Goal: Task Accomplishment & Management: Complete application form

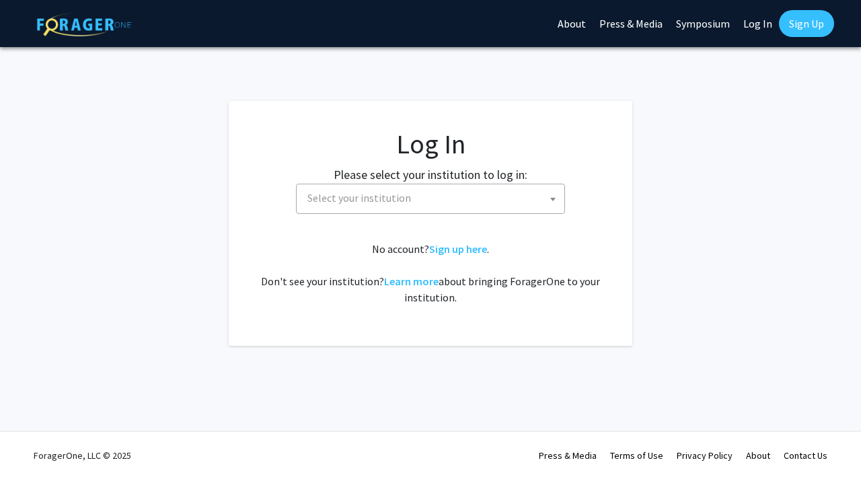
select select
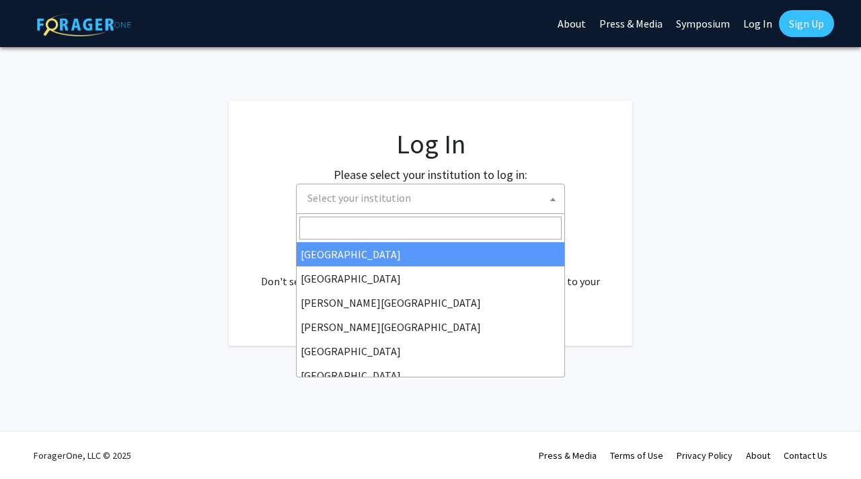
click at [390, 206] on span "Select your institution" at bounding box center [433, 198] width 262 height 28
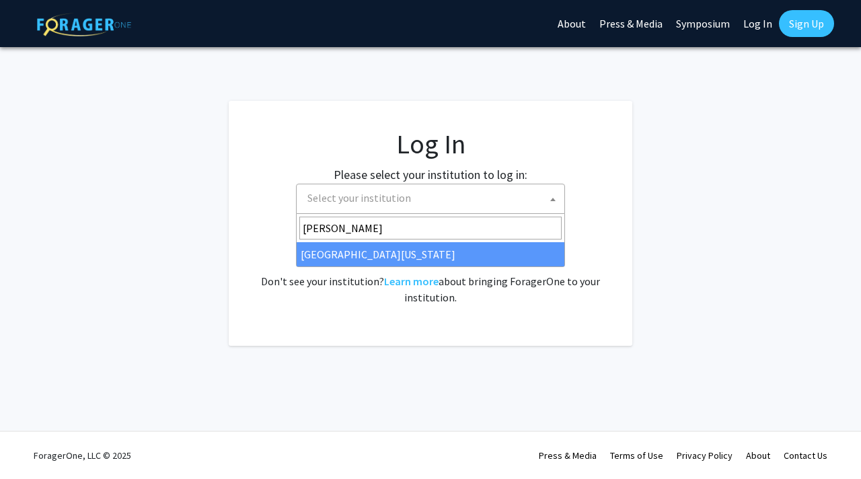
type input "mary"
select select "31"
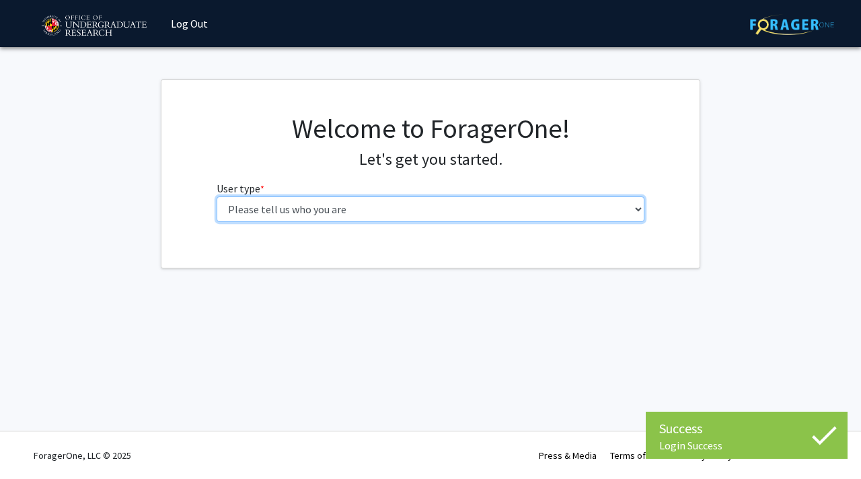
click at [378, 210] on select "Please tell us who you are Undergraduate Student Master's Student Doctoral Cand…" at bounding box center [430, 209] width 428 height 26
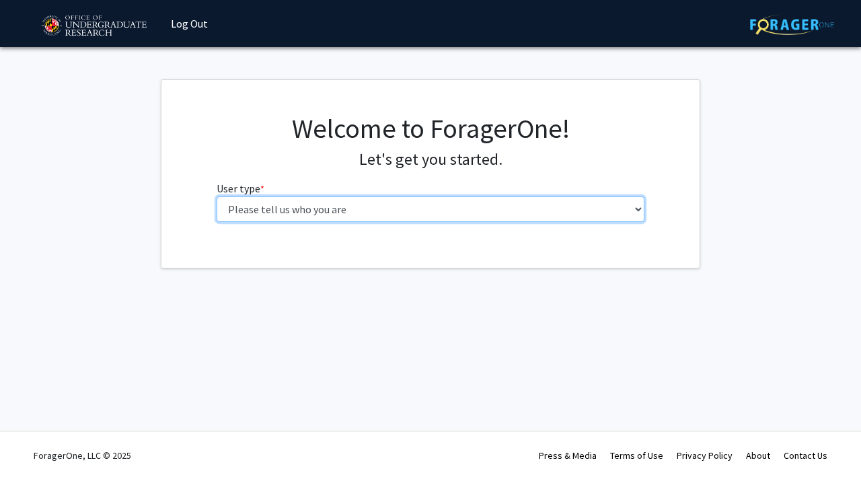
select select "1: undergrad"
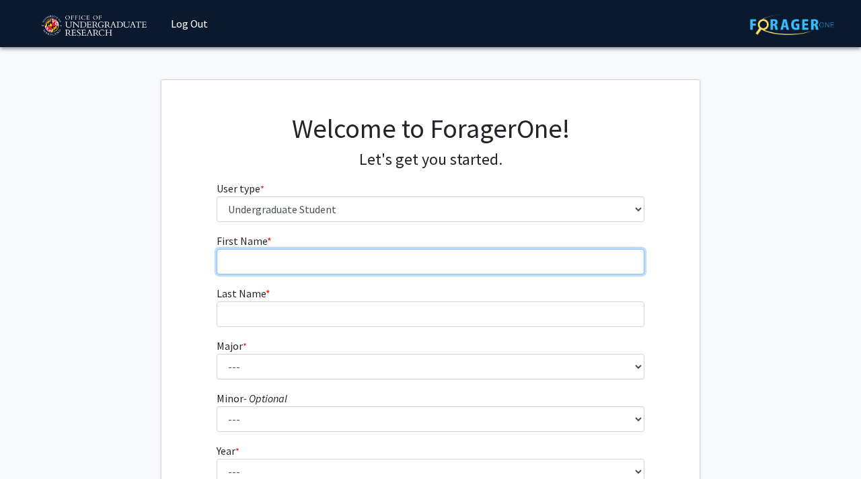
click at [359, 262] on input "First Name * required" at bounding box center [430, 262] width 428 height 26
type input "Mutaaf"
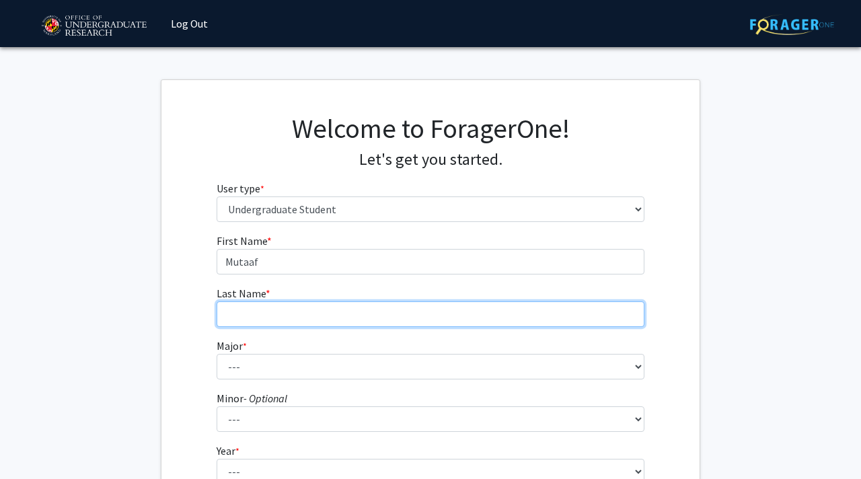
type input "[DEMOGRAPHIC_DATA]"
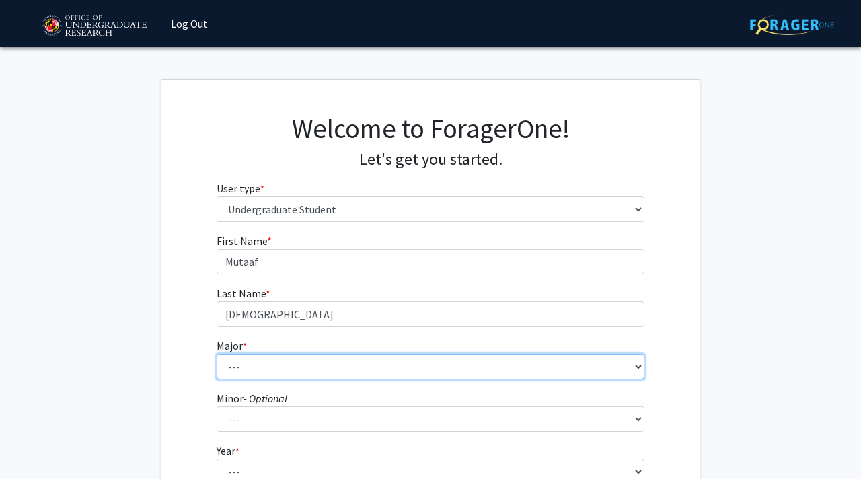
click at [251, 376] on select "--- Accounting Aerospace Engineering African American and Africana Studies Agri…" at bounding box center [430, 367] width 428 height 26
select select "85: 2386"
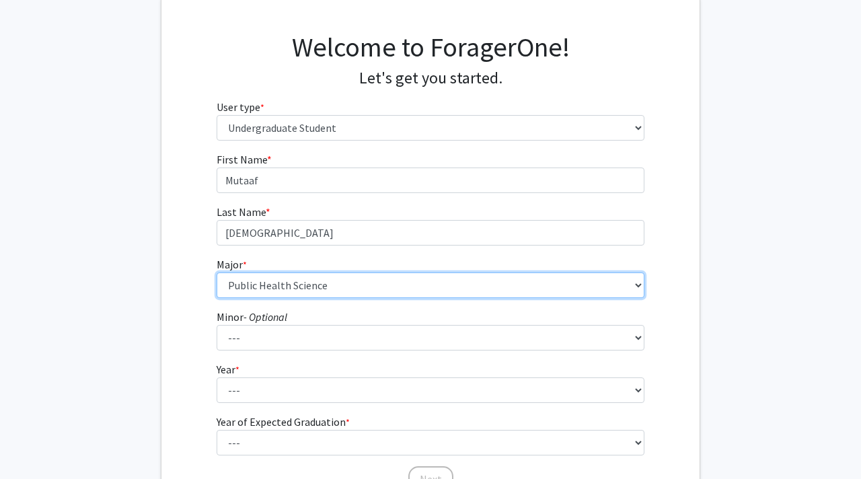
scroll to position [82, 0]
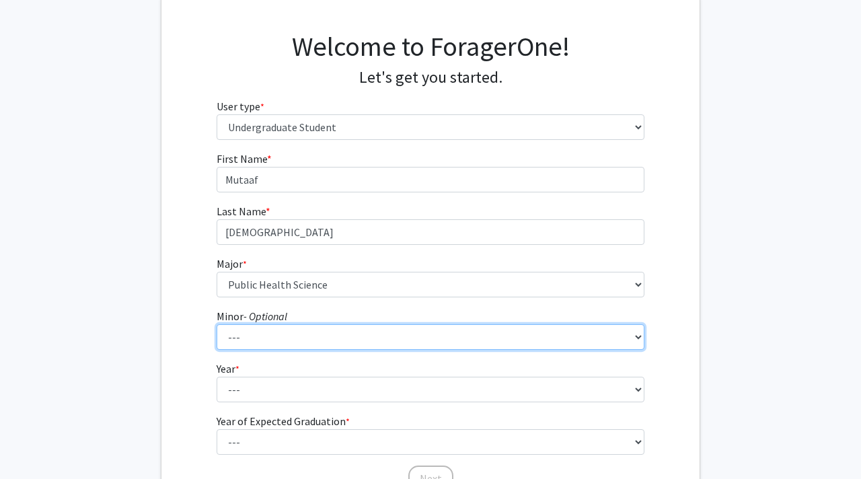
click at [284, 337] on select "--- Actuarial Mathematics Advanced Cybersecurity Experience for Students Africa…" at bounding box center [430, 337] width 428 height 26
select select "49: 1852"
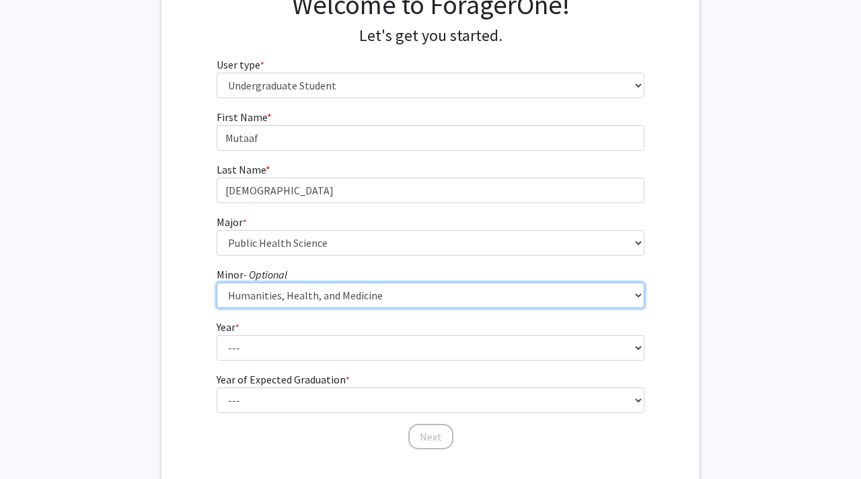
scroll to position [137, 0]
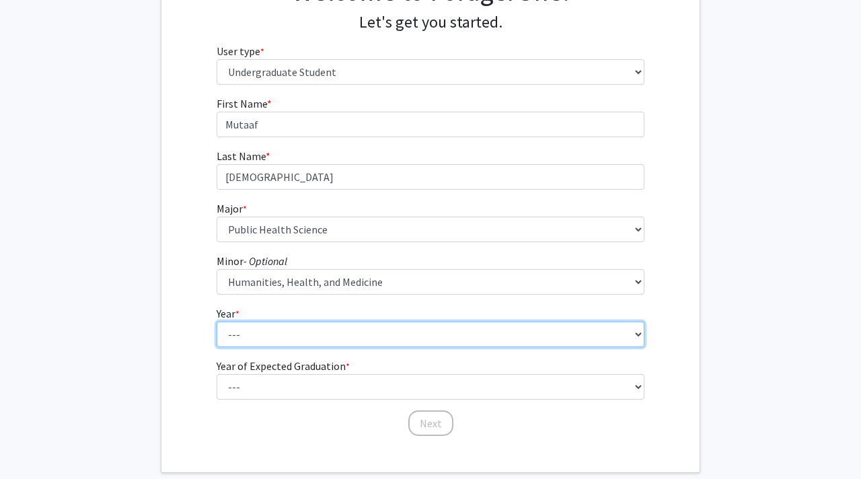
click at [315, 340] on select "--- First-year Sophomore Junior Senior Postbaccalaureate Certificate" at bounding box center [430, 334] width 428 height 26
select select "2: sophomore"
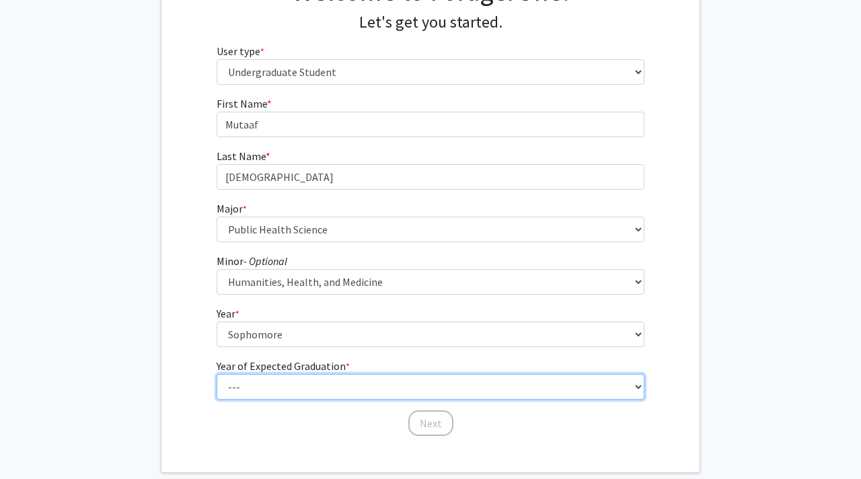
click at [298, 386] on select "--- 2025 2026 2027 2028 2029 2030 2031 2032 2033 2034" at bounding box center [430, 387] width 428 height 26
select select "4: 2028"
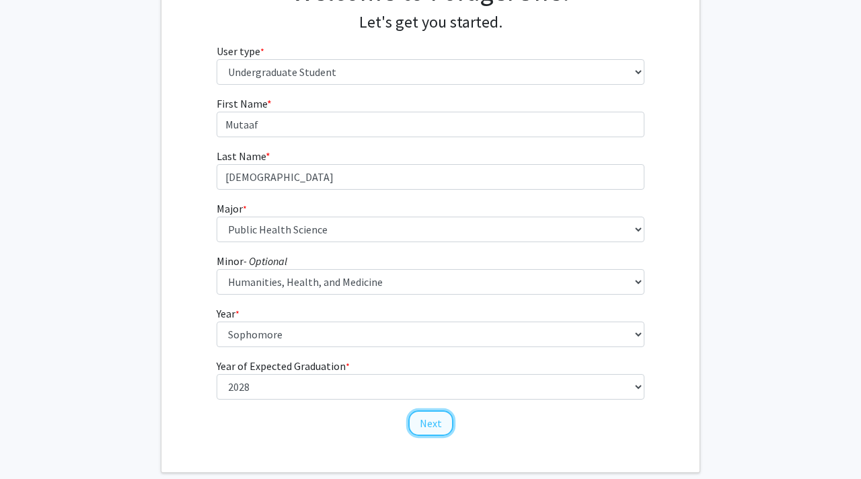
click at [430, 424] on button "Next" at bounding box center [430, 423] width 45 height 26
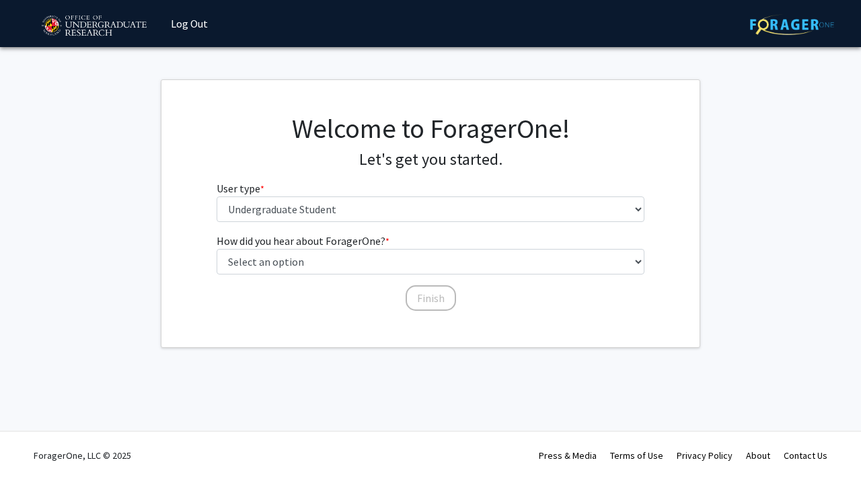
scroll to position [0, 0]
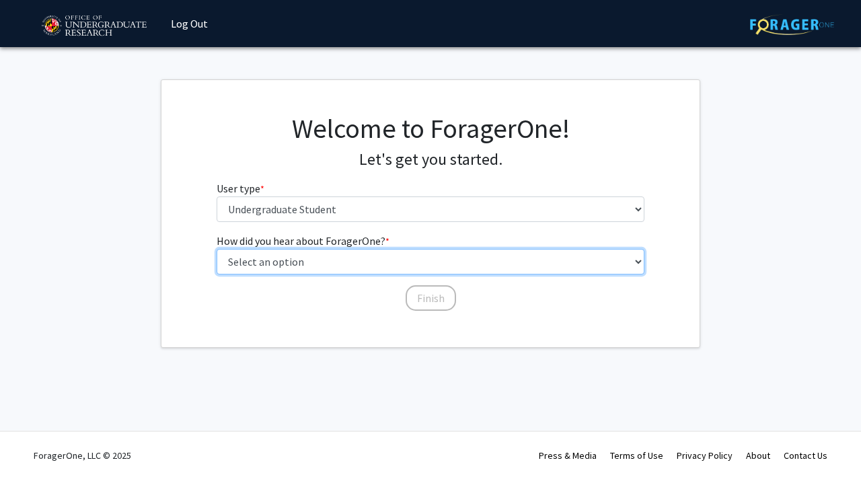
click at [309, 253] on select "Select an option Peer/student recommendation Faculty/staff recommendation Unive…" at bounding box center [430, 262] width 428 height 26
select select "3: university_website"
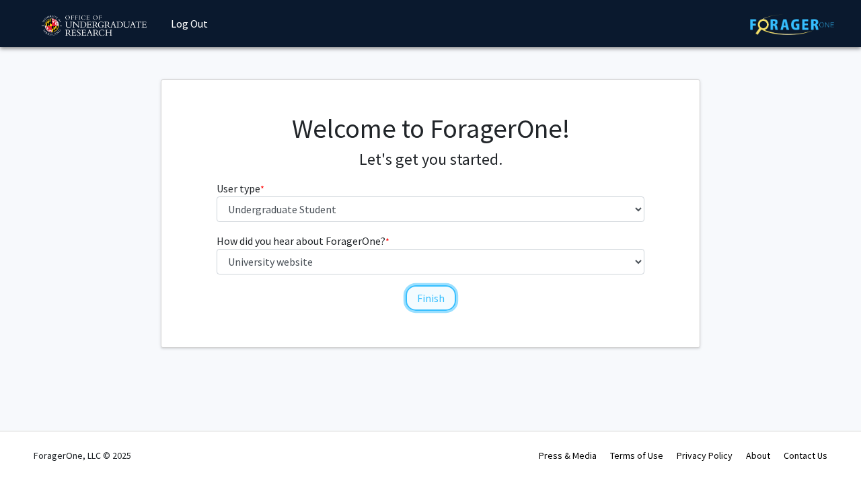
click at [437, 298] on button "Finish" at bounding box center [430, 298] width 50 height 26
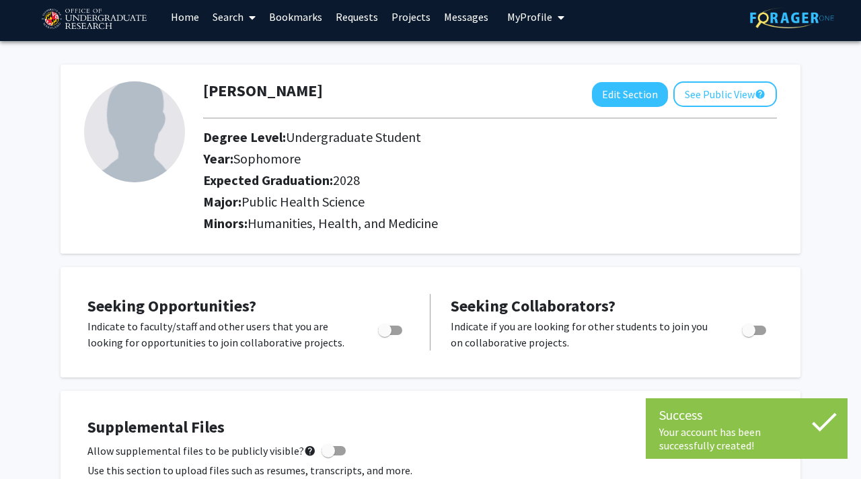
scroll to position [9, 0]
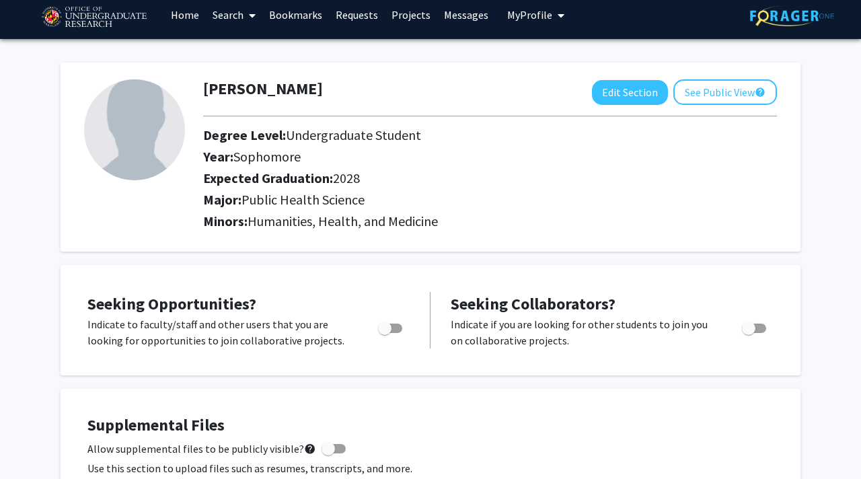
click at [407, 323] on div "Toggle" at bounding box center [390, 326] width 37 height 20
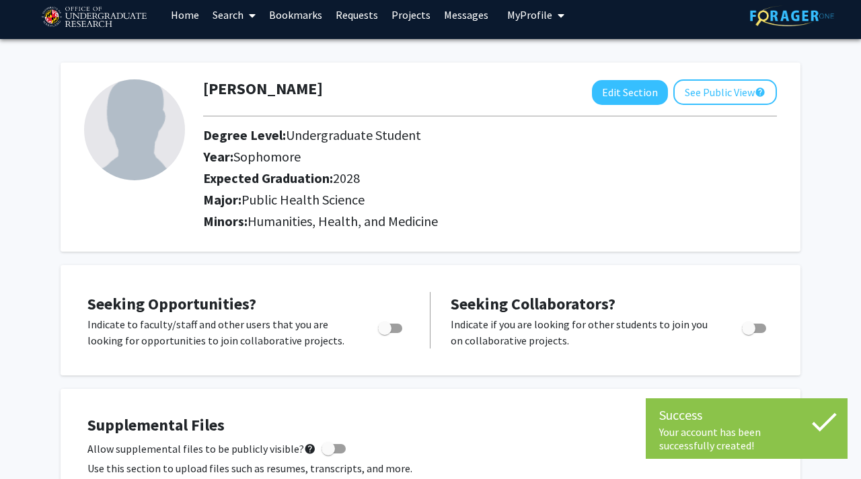
click at [393, 323] on span "Toggle" at bounding box center [390, 327] width 24 height 9
click at [385, 333] on input "Are you actively seeking opportunities?" at bounding box center [384, 333] width 1 height 1
checkbox input "true"
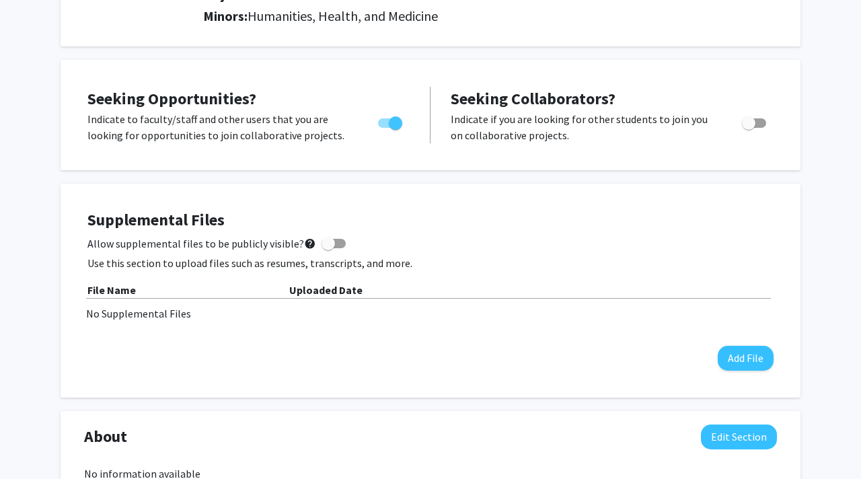
scroll to position [220, 0]
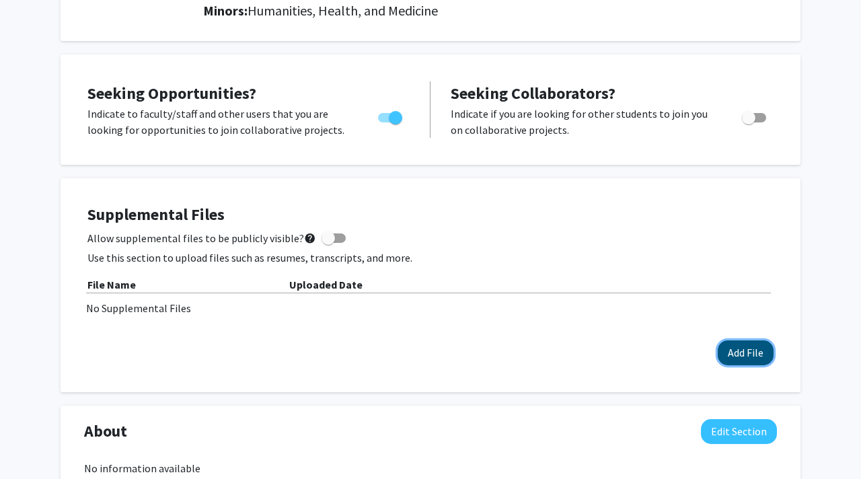
click at [741, 354] on button "Add File" at bounding box center [745, 352] width 56 height 25
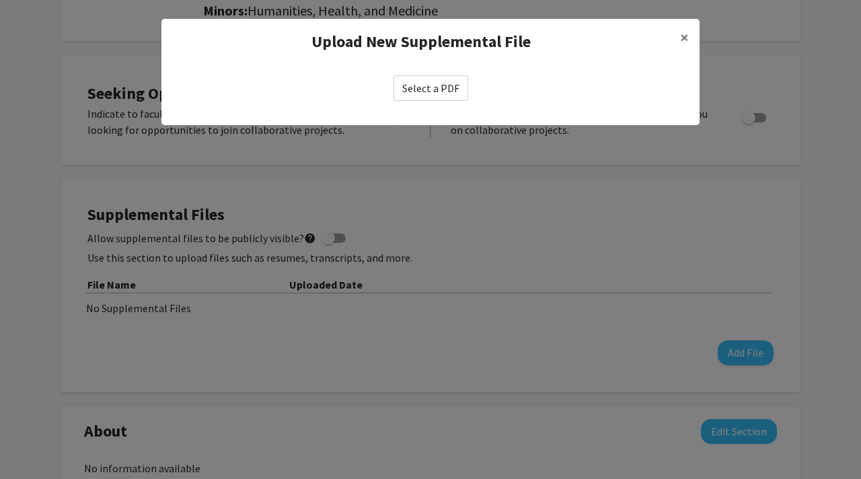
click at [431, 95] on label "Select a PDF" at bounding box center [430, 88] width 75 height 26
click at [0, 0] on input "Select a PDF" at bounding box center [0, 0] width 0 height 0
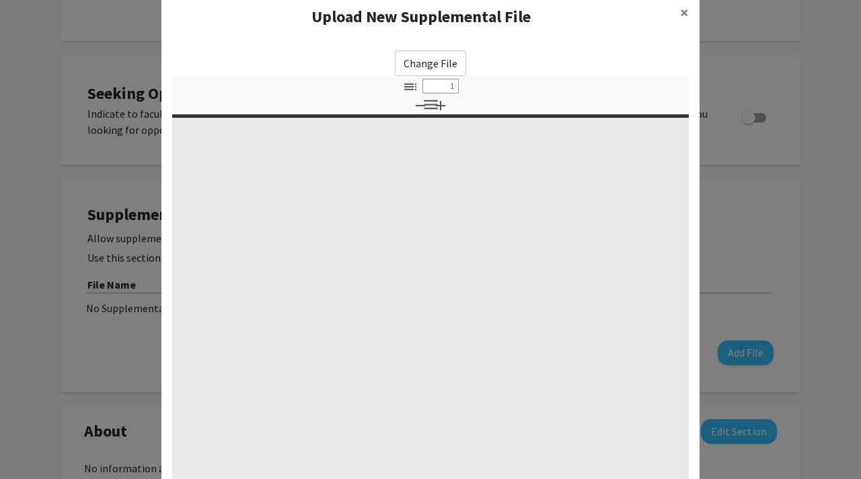
select select "custom"
type input "0"
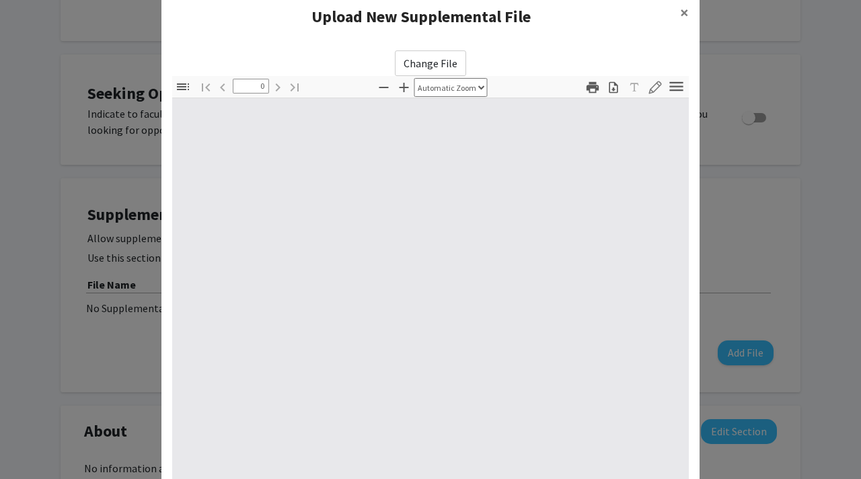
select select "custom"
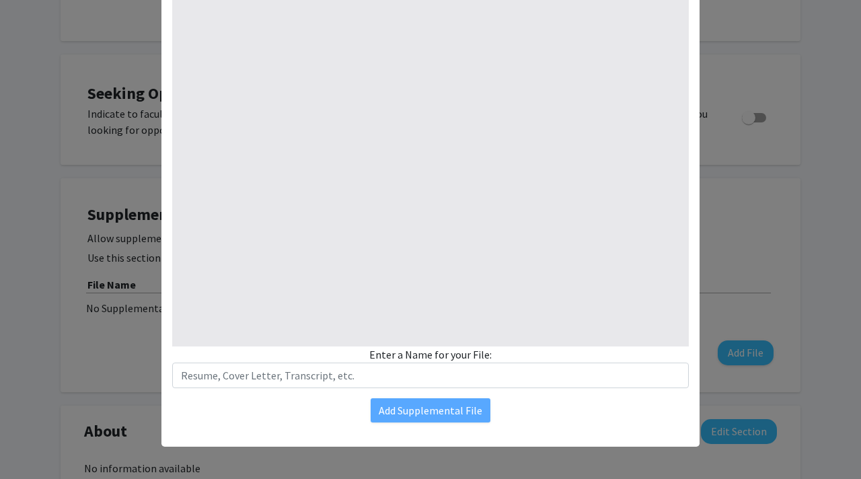
type input "1"
select select "auto"
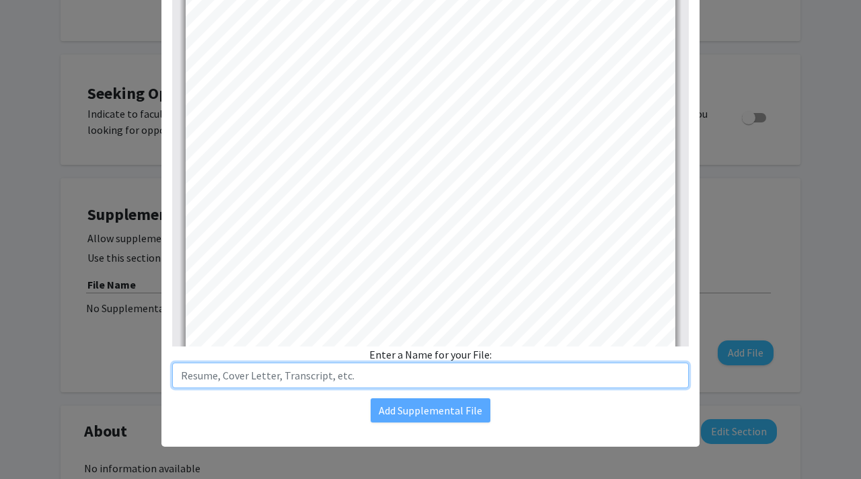
click at [405, 385] on input "text" at bounding box center [430, 375] width 516 height 26
type input "Resume"
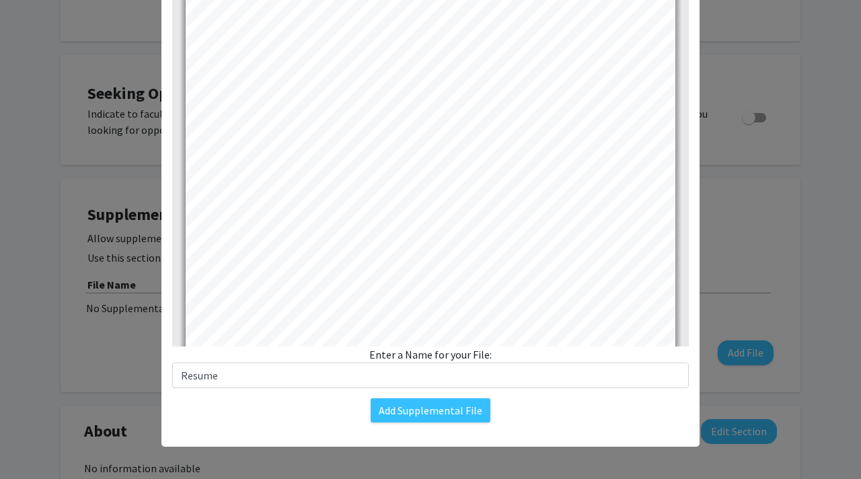
click at [414, 347] on div "Enter a Name for your File: Resume" at bounding box center [430, 367] width 516 height 42
click at [423, 413] on button "Add Supplemental File" at bounding box center [430, 410] width 120 height 24
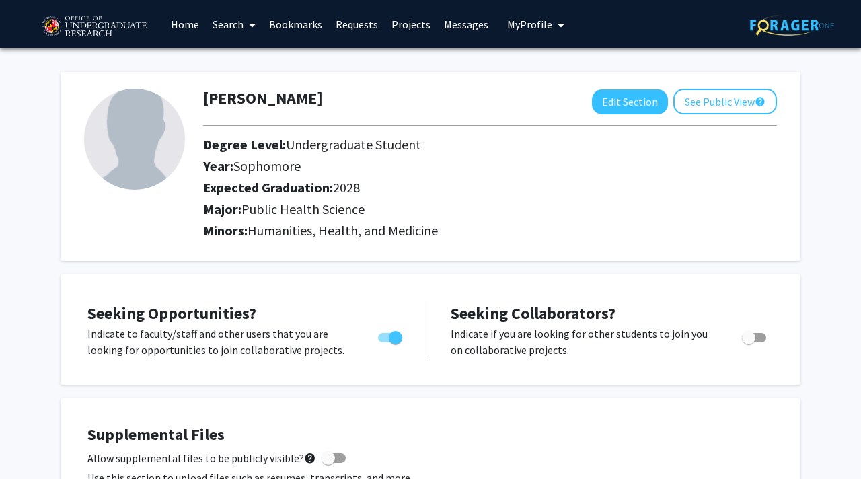
click at [401, 26] on link "Projects" at bounding box center [411, 24] width 52 height 47
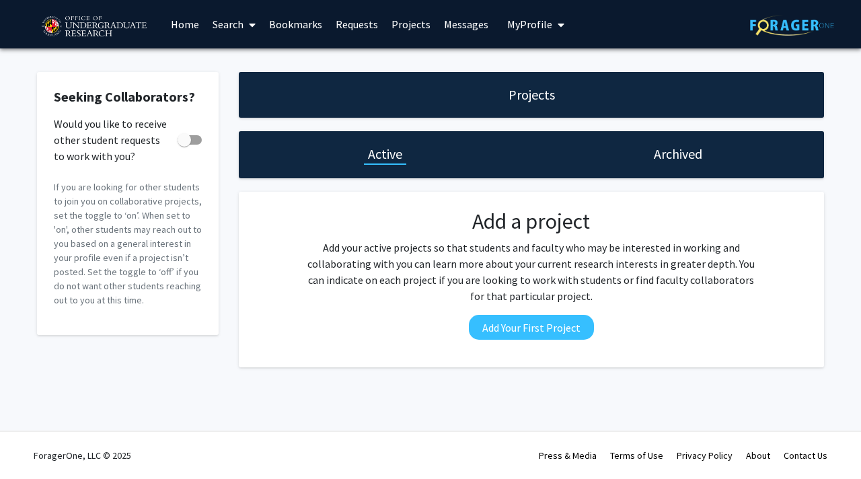
click at [179, 22] on link "Home" at bounding box center [185, 24] width 42 height 47
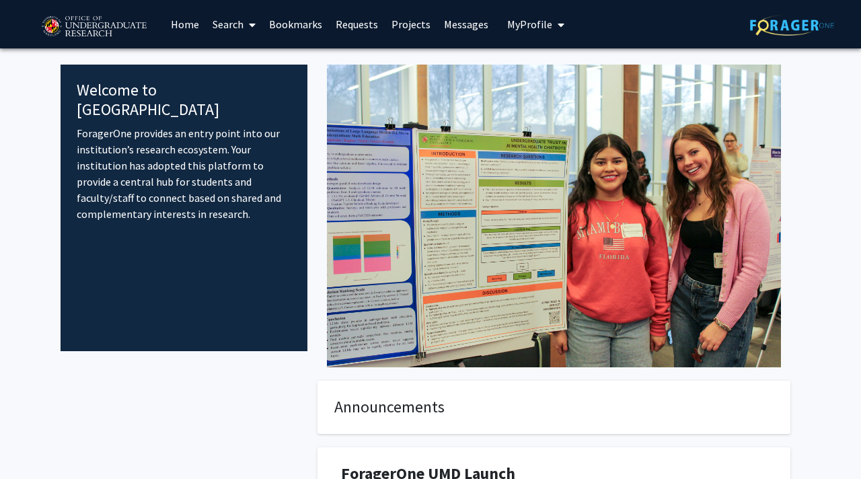
click at [240, 27] on link "Search" at bounding box center [234, 24] width 56 height 47
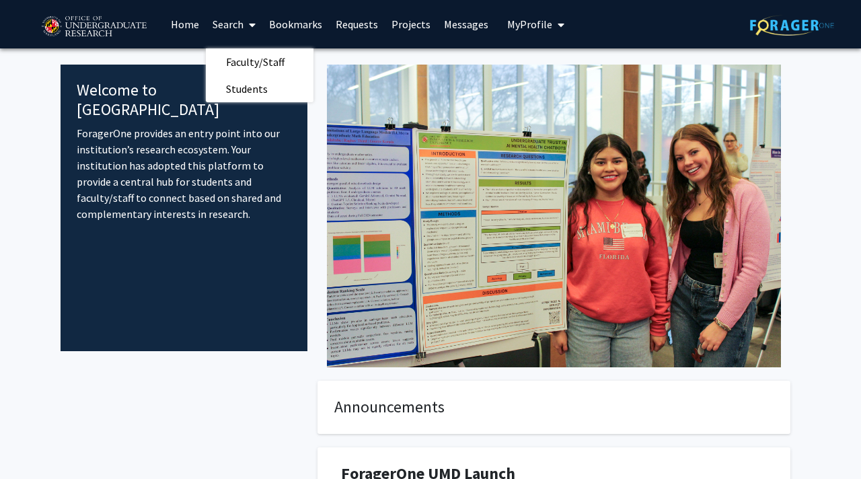
click at [359, 34] on link "Requests" at bounding box center [357, 24] width 56 height 47
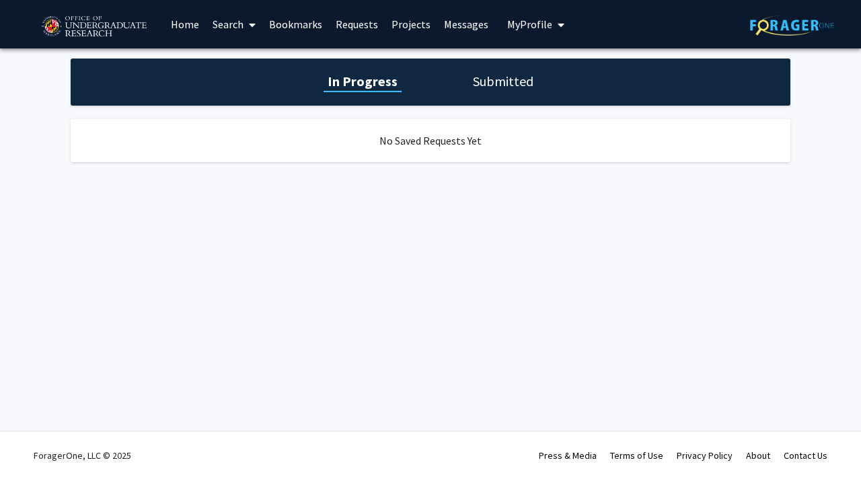
click at [478, 68] on div "In Progress Submitted" at bounding box center [430, 81] width 719 height 47
click at [491, 74] on h1 "Submitted" at bounding box center [503, 81] width 69 height 19
click at [529, 38] on button "My Profile" at bounding box center [535, 24] width 65 height 48
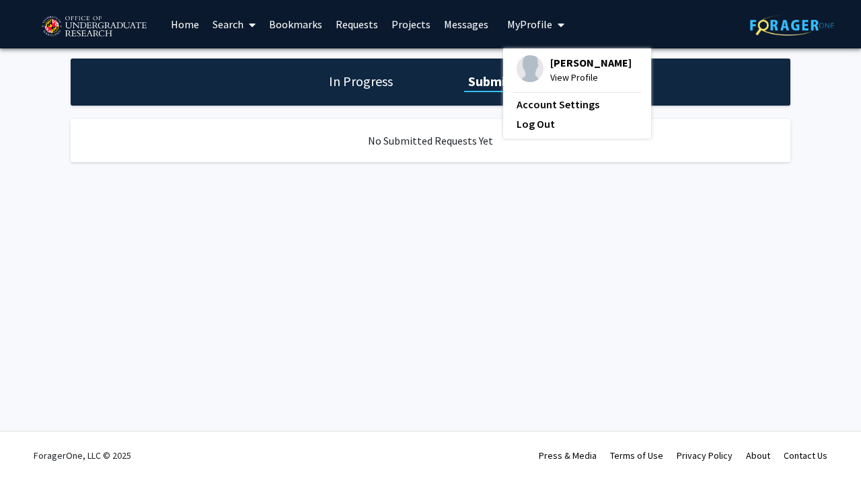
drag, startPoint x: 405, startPoint y: 27, endPoint x: 389, endPoint y: 23, distance: 16.0
click at [389, 23] on link "Projects" at bounding box center [411, 24] width 52 height 47
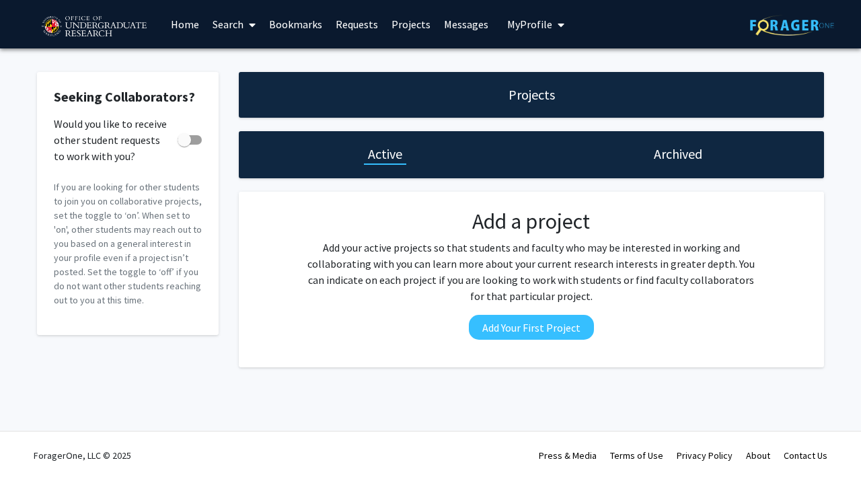
click at [651, 149] on div "Archived" at bounding box center [677, 154] width 56 height 19
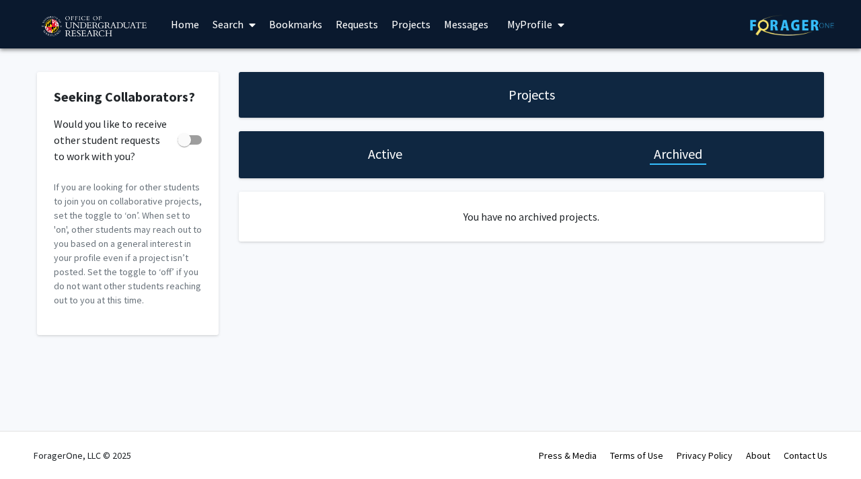
click at [405, 149] on div "Active" at bounding box center [385, 154] width 42 height 19
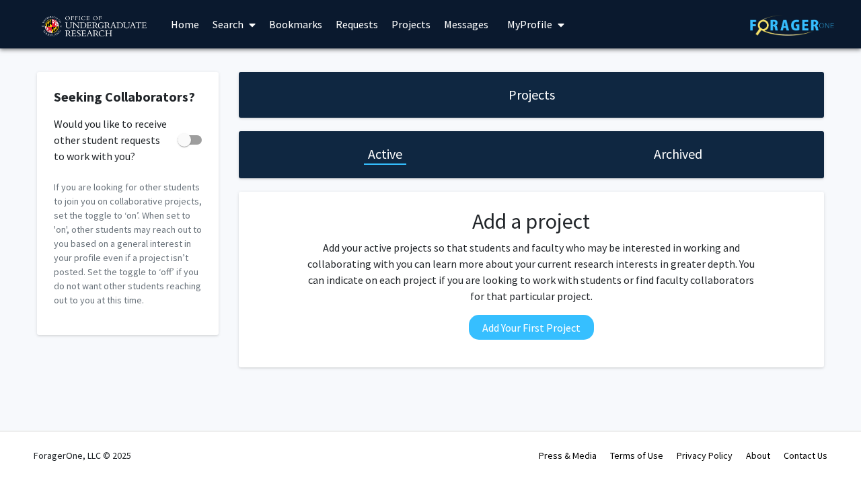
click at [199, 26] on link "Home" at bounding box center [185, 24] width 42 height 47
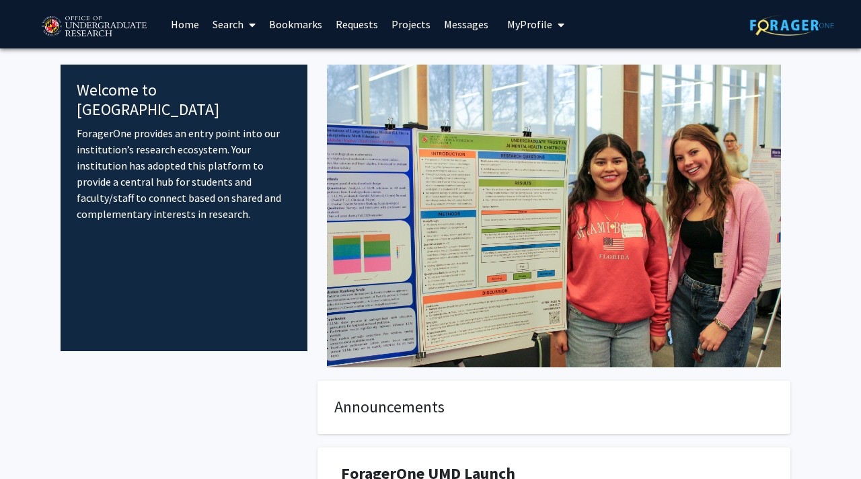
scroll to position [227, 0]
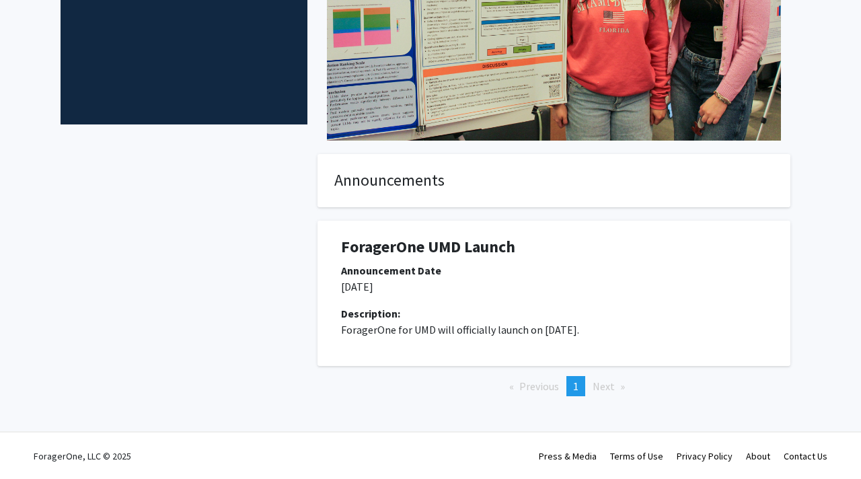
click at [611, 379] on span "Next page" at bounding box center [603, 385] width 22 height 13
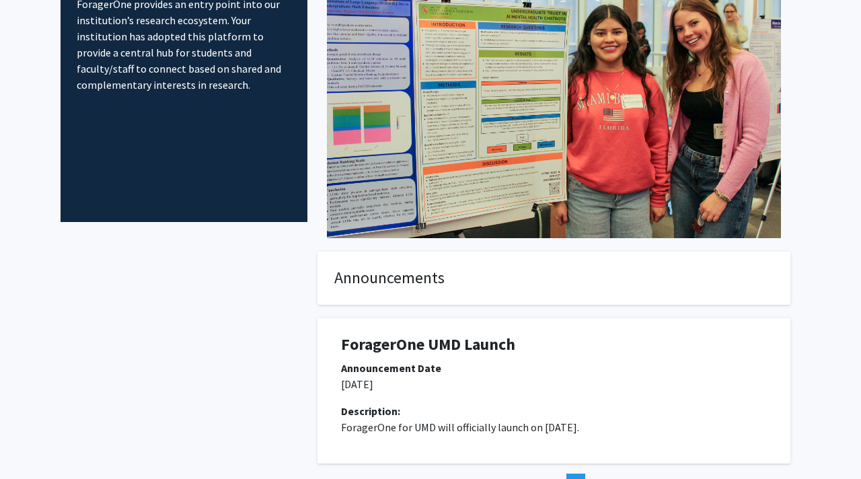
scroll to position [0, 0]
